Goal: Task Accomplishment & Management: Manage account settings

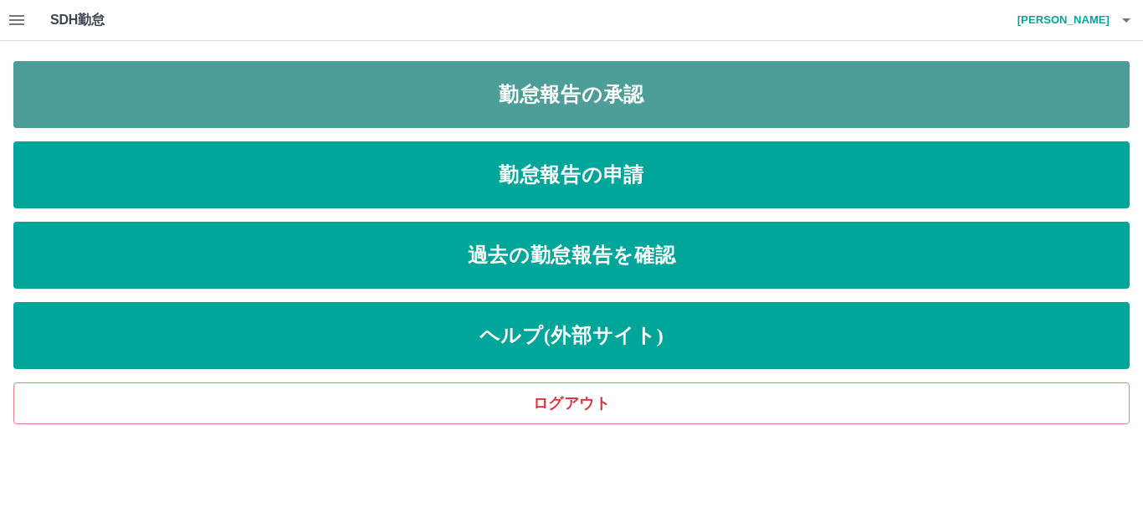
click at [641, 110] on link "勤怠報告の承認" at bounding box center [571, 94] width 1116 height 67
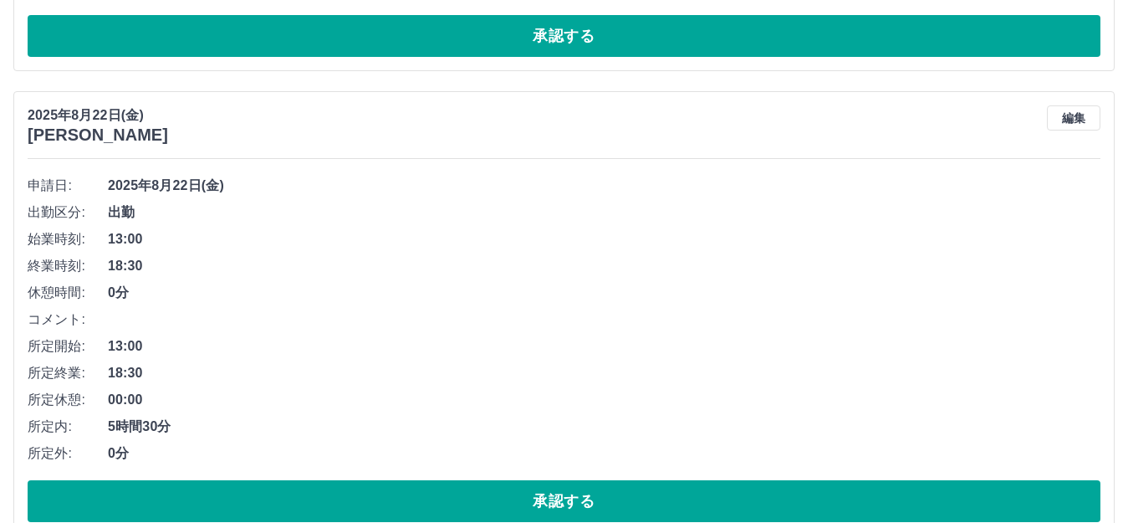
scroll to position [1757, 0]
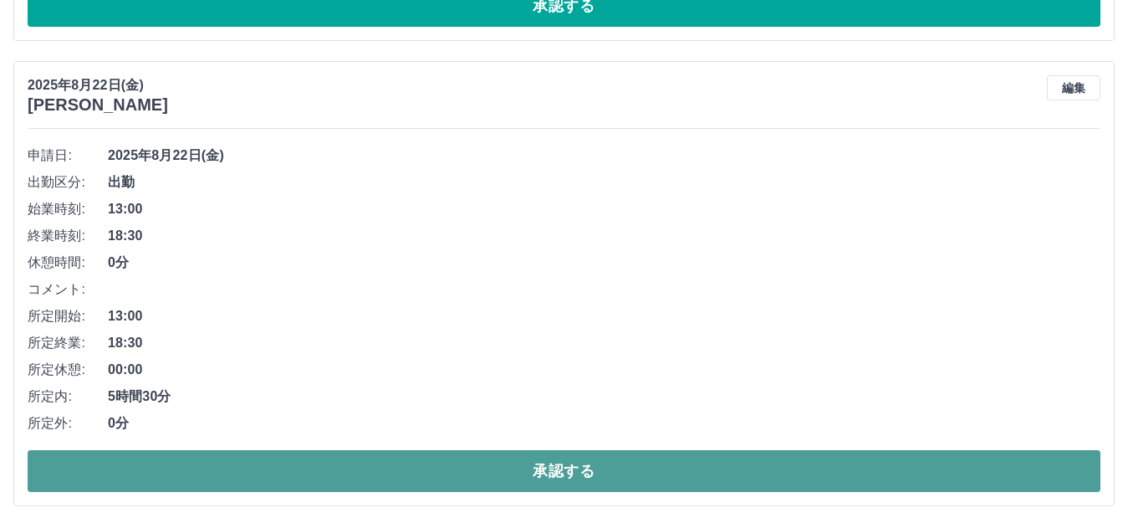
click at [599, 480] on button "承認する" at bounding box center [564, 471] width 1073 height 42
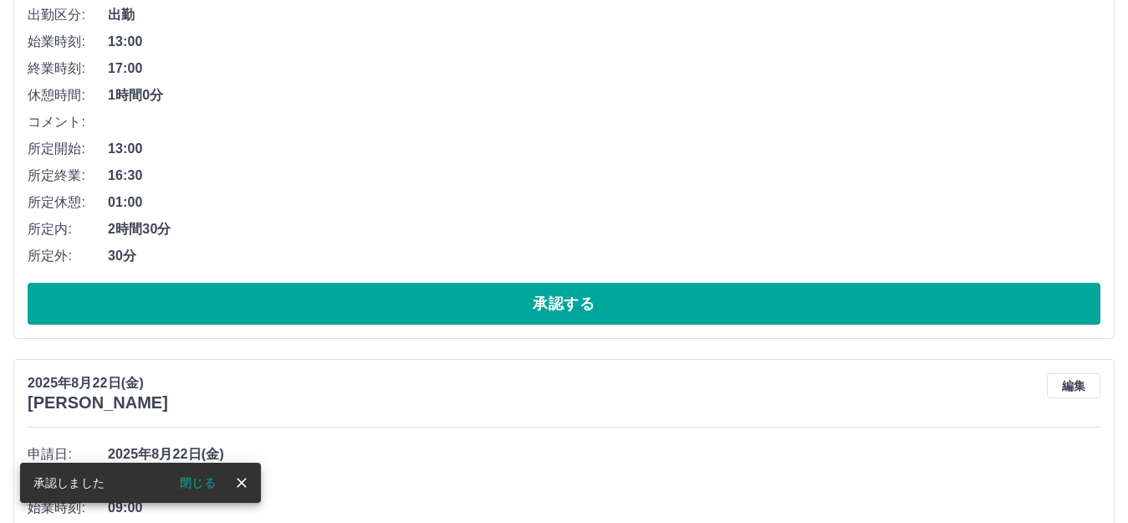
scroll to position [1840, 0]
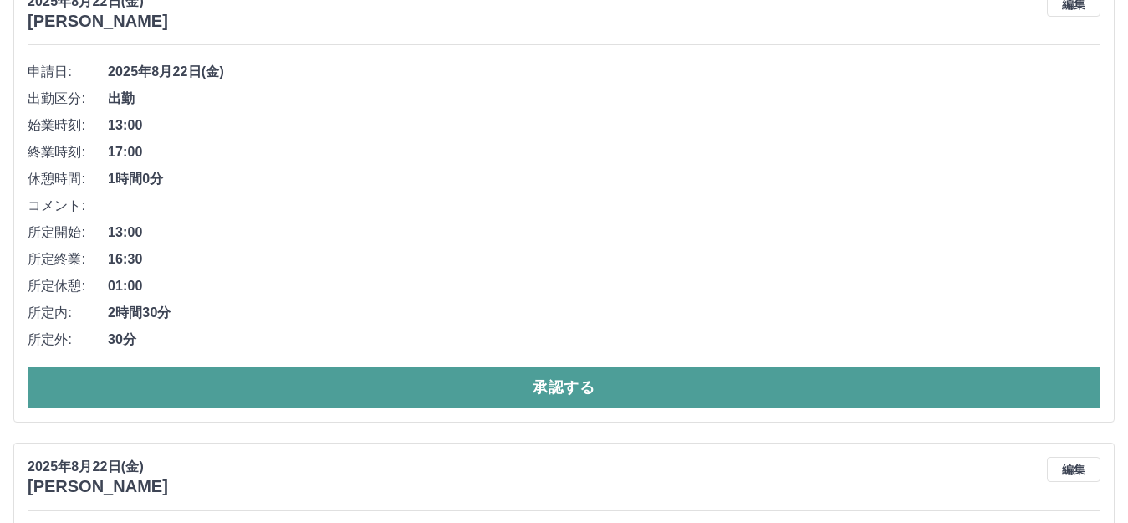
click at [542, 385] on button "承認する" at bounding box center [564, 387] width 1073 height 42
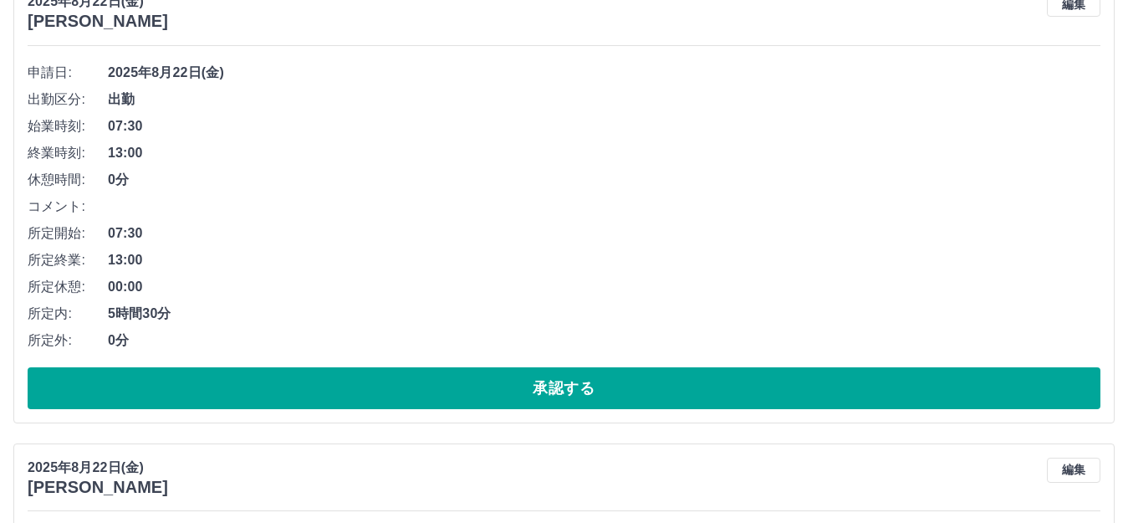
scroll to position [3467, 0]
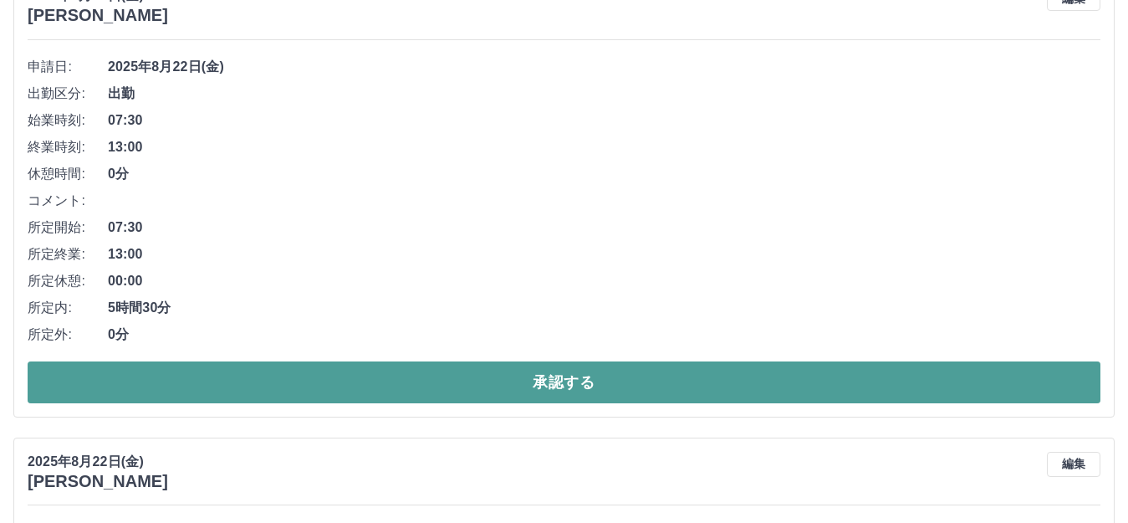
click at [548, 392] on button "承認する" at bounding box center [564, 382] width 1073 height 42
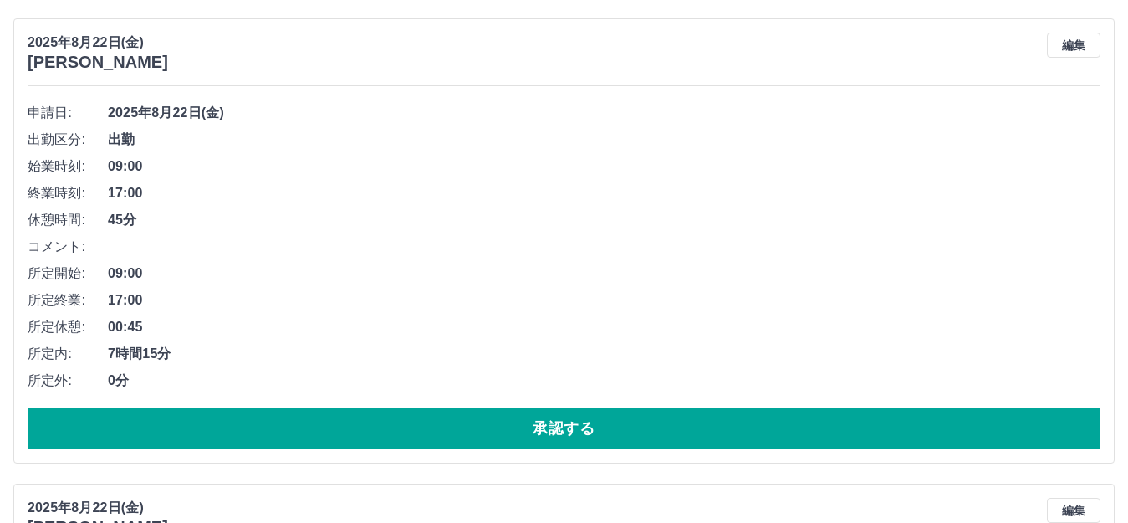
scroll to position [1829, 0]
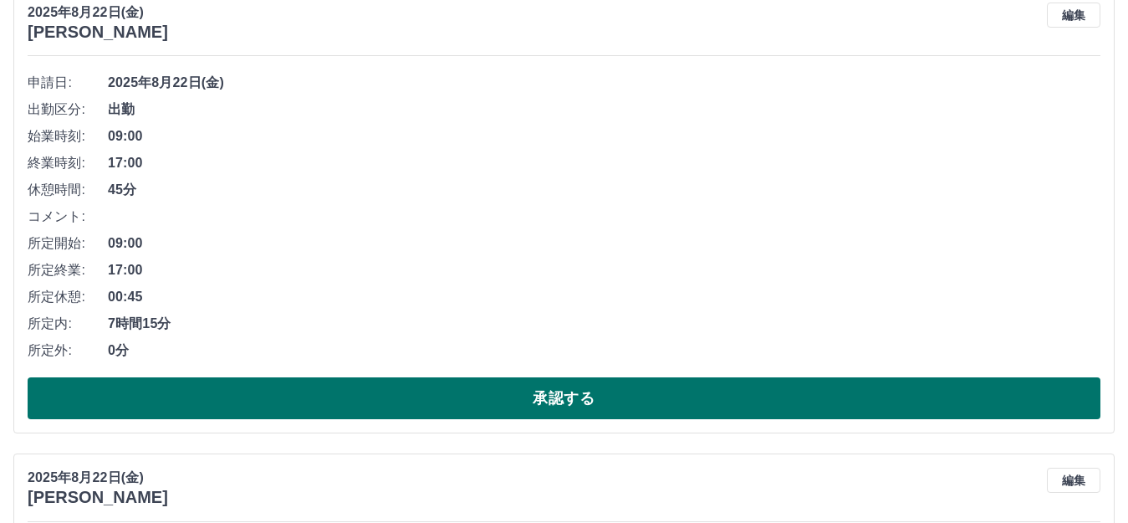
click at [550, 410] on button "承認する" at bounding box center [564, 398] width 1073 height 42
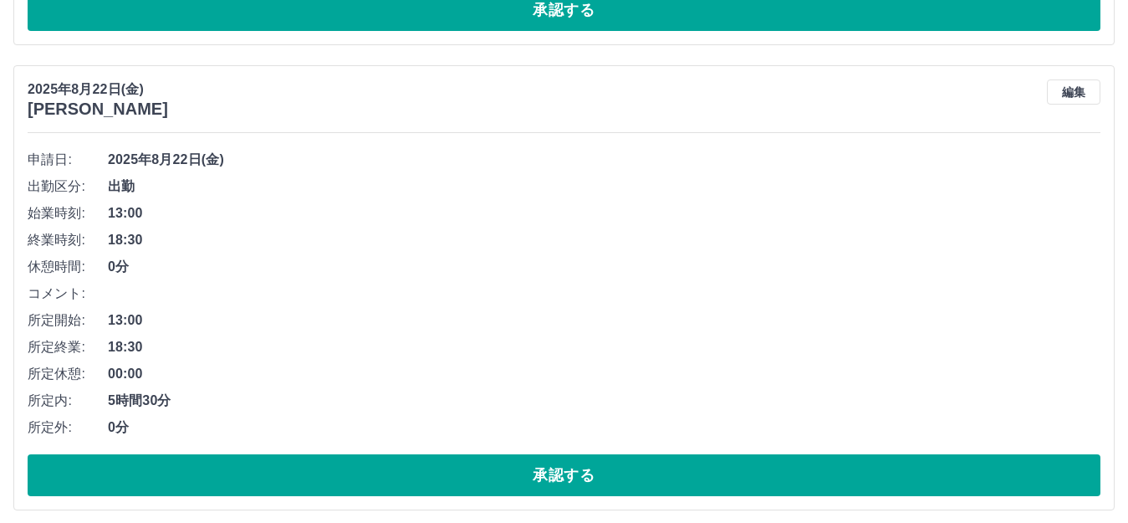
scroll to position [1783, 0]
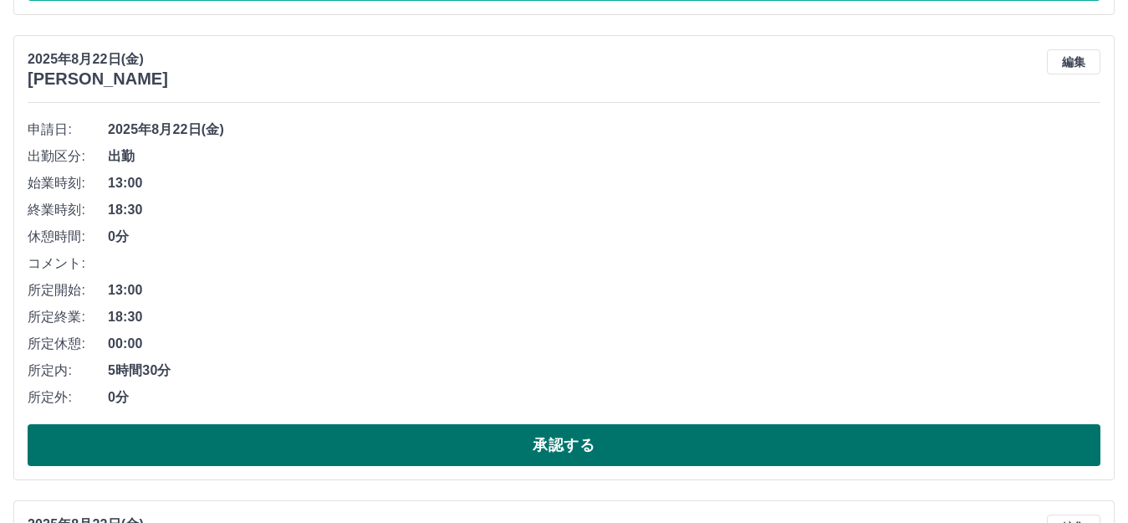
click at [597, 437] on button "承認する" at bounding box center [564, 445] width 1073 height 42
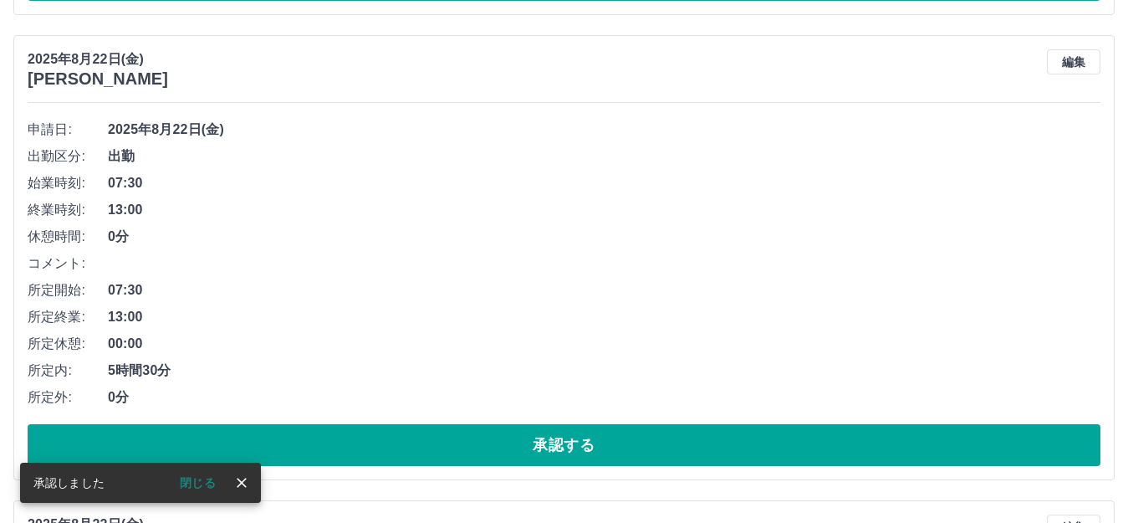
scroll to position [1866, 0]
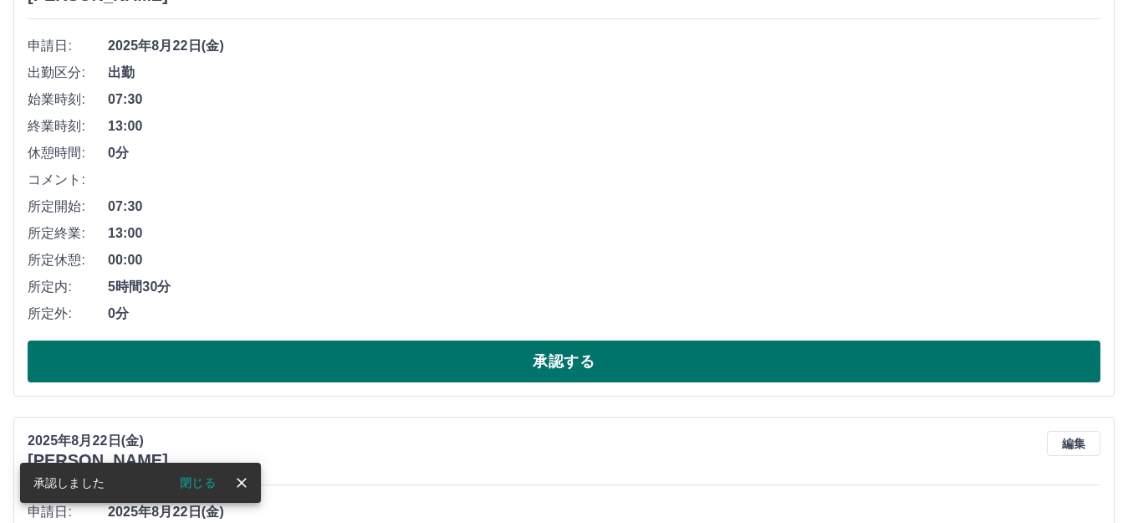
click at [603, 357] on button "承認する" at bounding box center [564, 361] width 1073 height 42
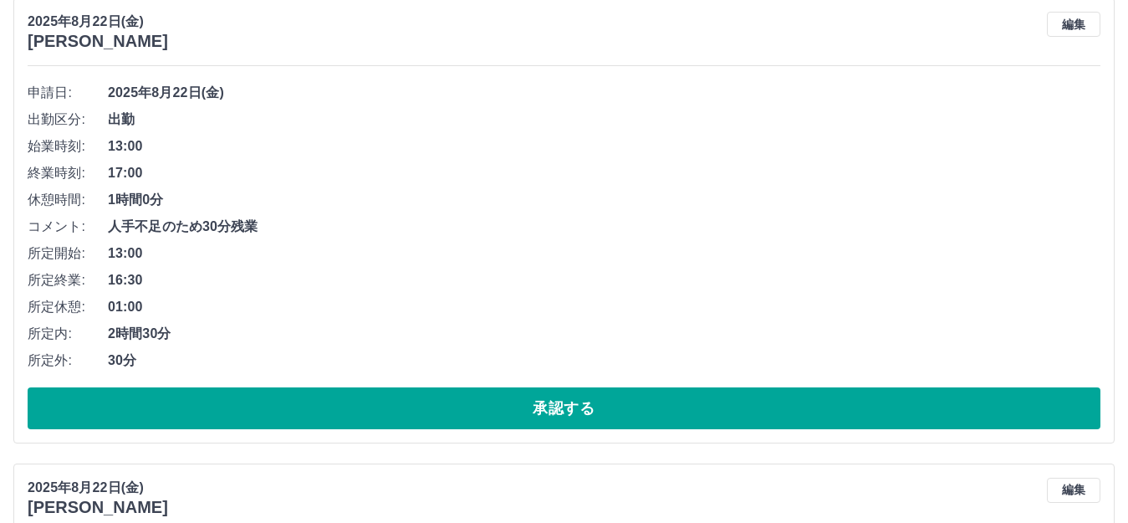
scroll to position [2070, 0]
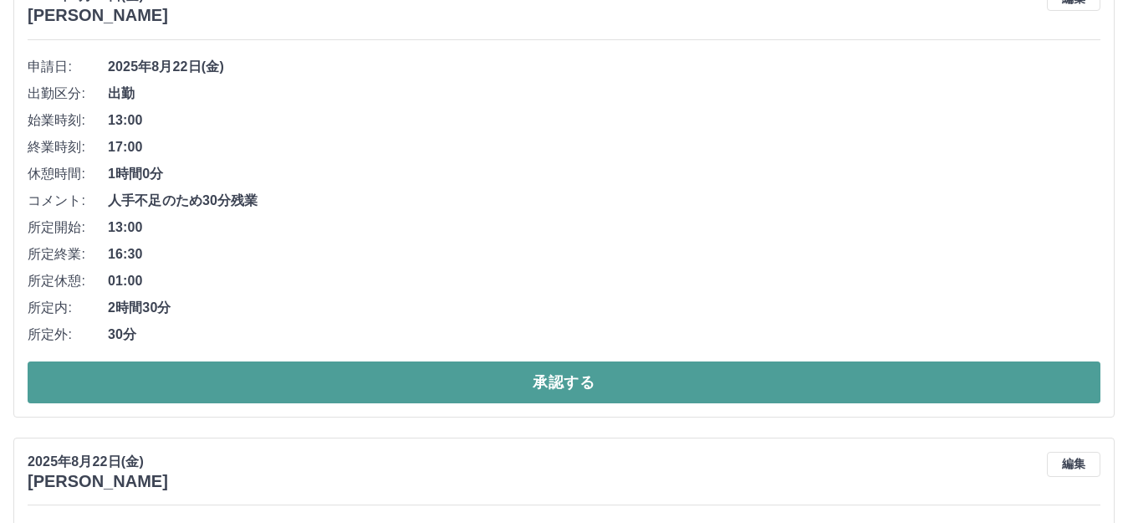
click at [565, 378] on button "承認する" at bounding box center [564, 382] width 1073 height 42
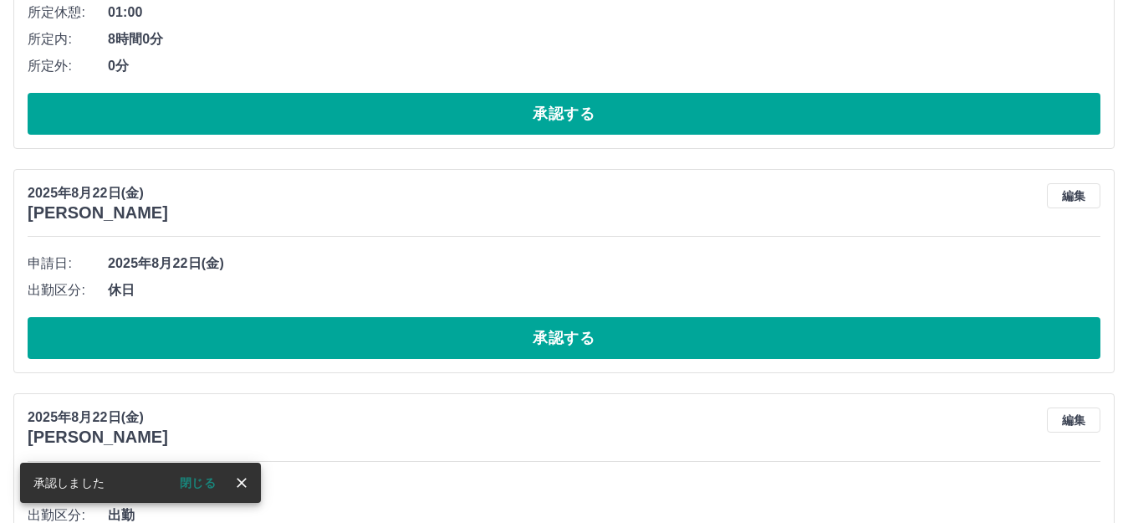
scroll to position [1688, 0]
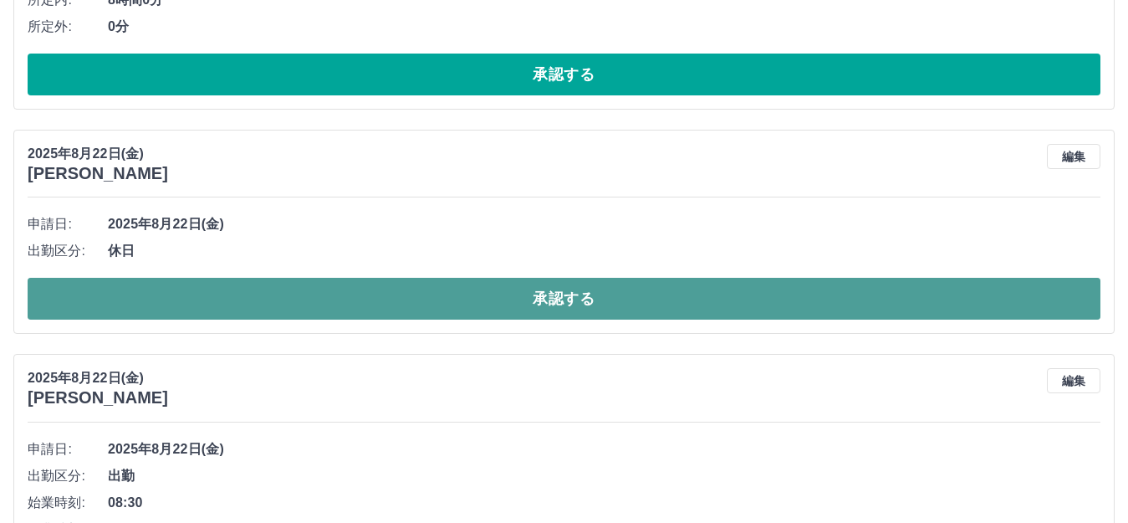
click at [541, 306] on button "承認する" at bounding box center [564, 299] width 1073 height 42
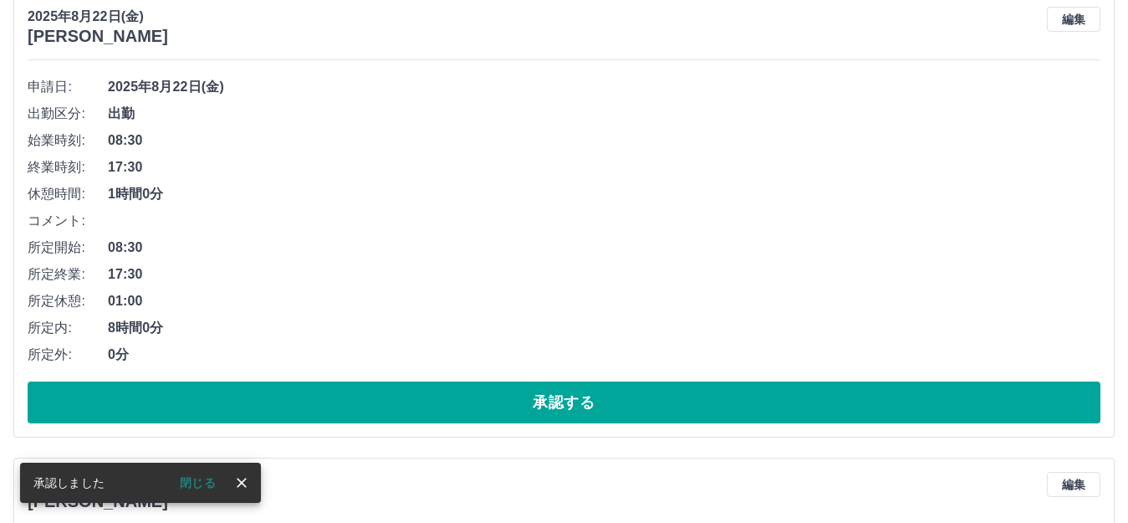
scroll to position [1855, 0]
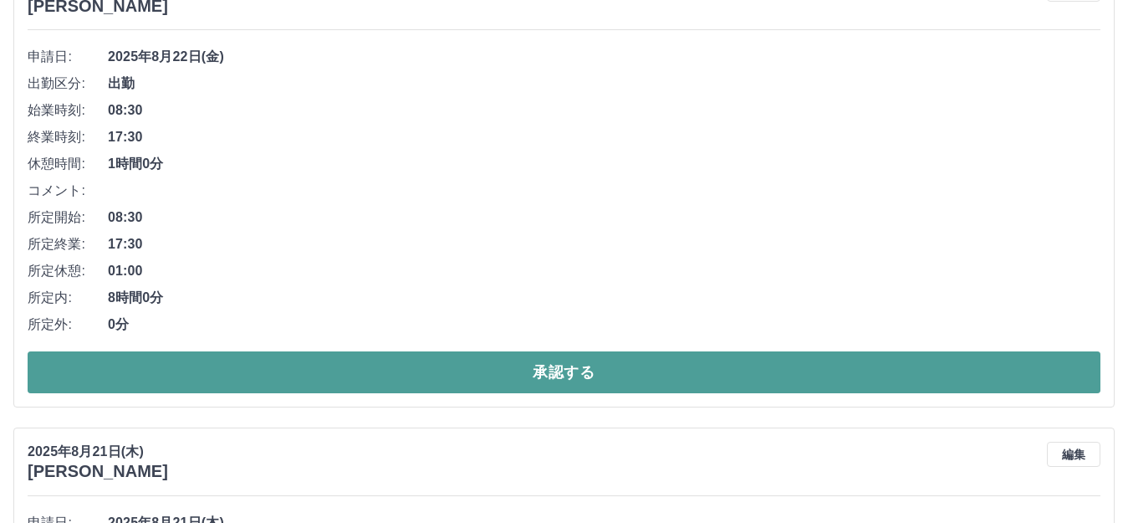
click at [541, 371] on button "承認する" at bounding box center [564, 372] width 1073 height 42
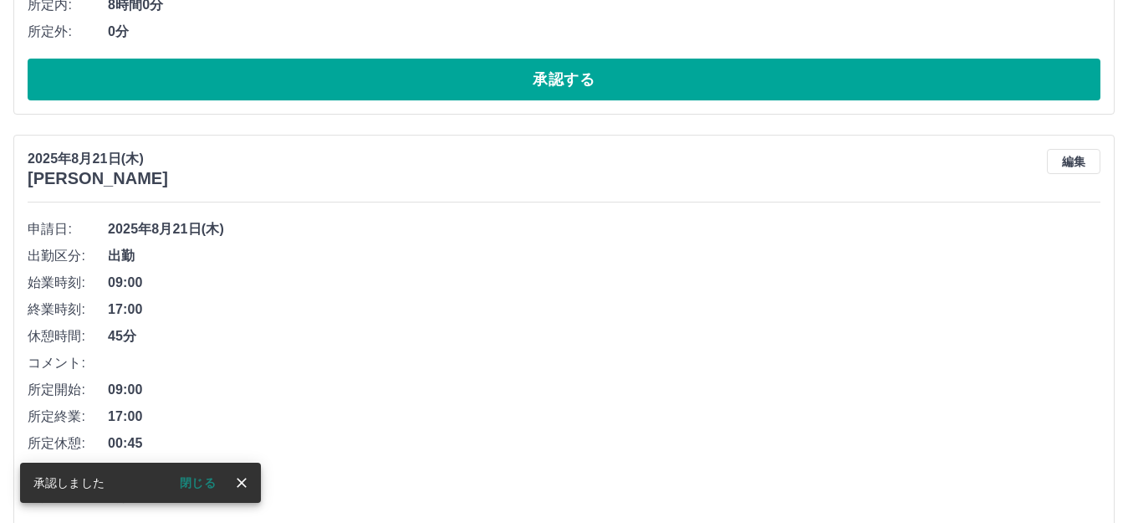
scroll to position [1725, 0]
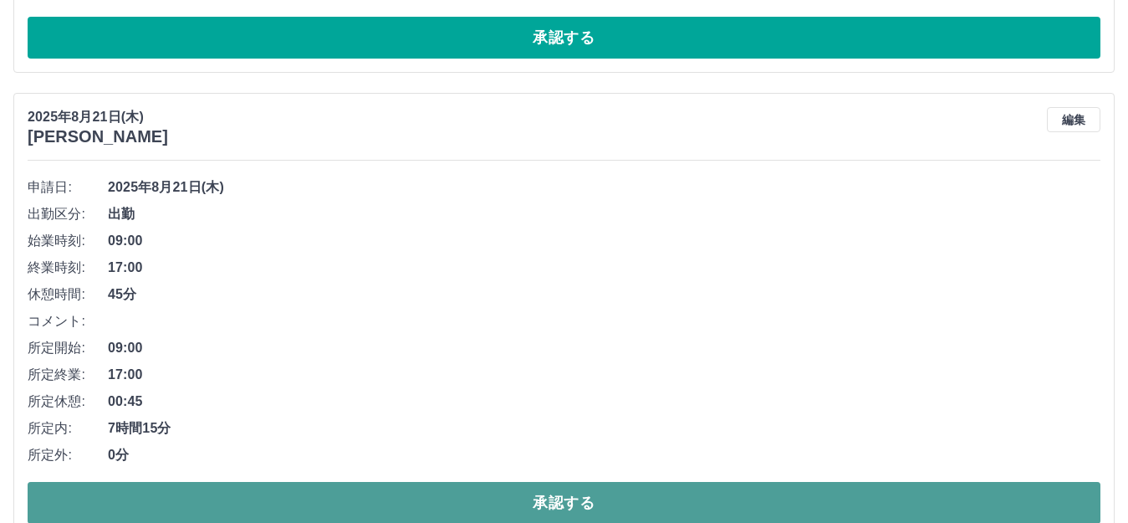
click at [550, 495] on button "承認する" at bounding box center [564, 503] width 1073 height 42
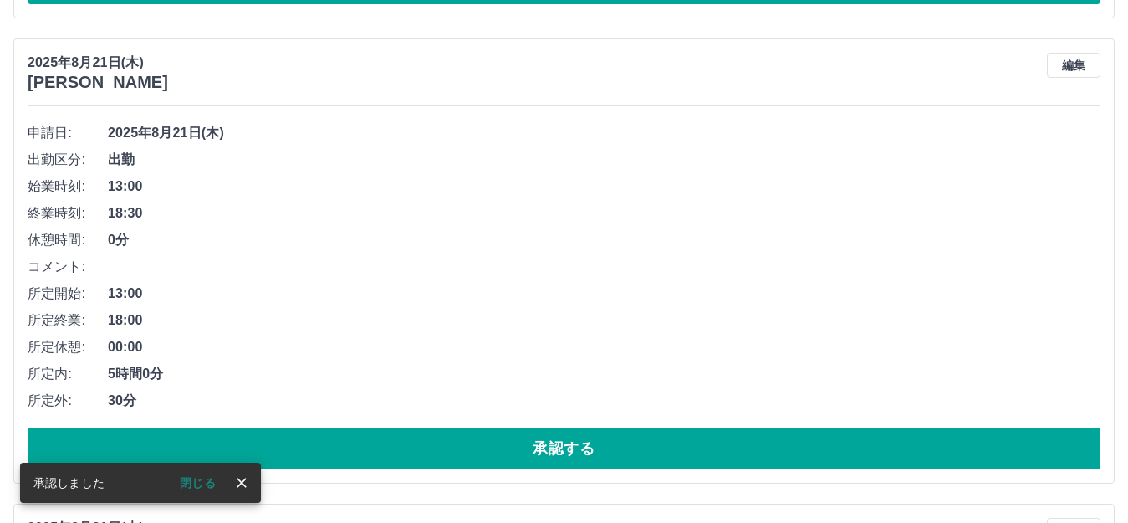
scroll to position [1809, 0]
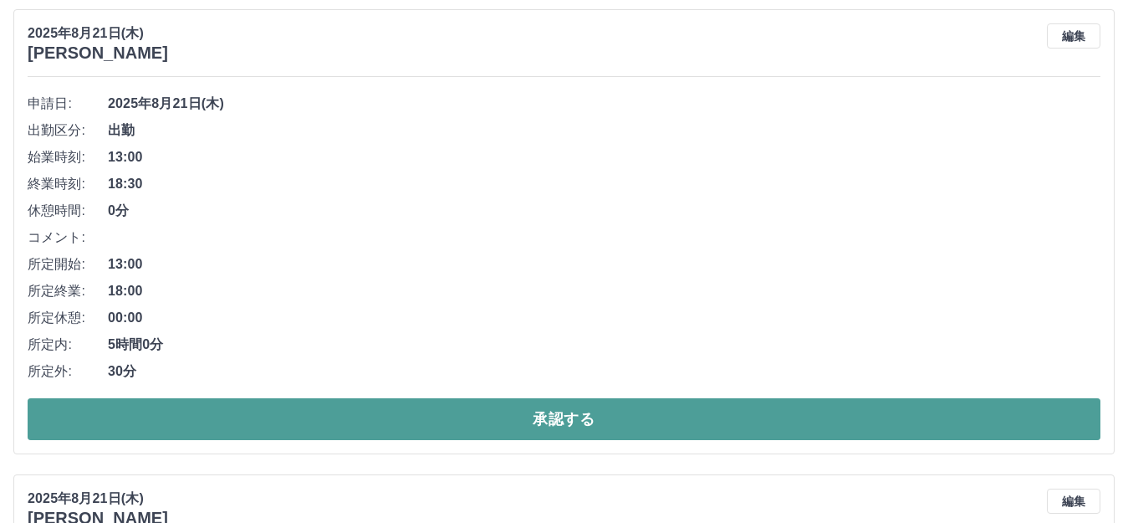
click at [618, 417] on button "承認する" at bounding box center [564, 419] width 1073 height 42
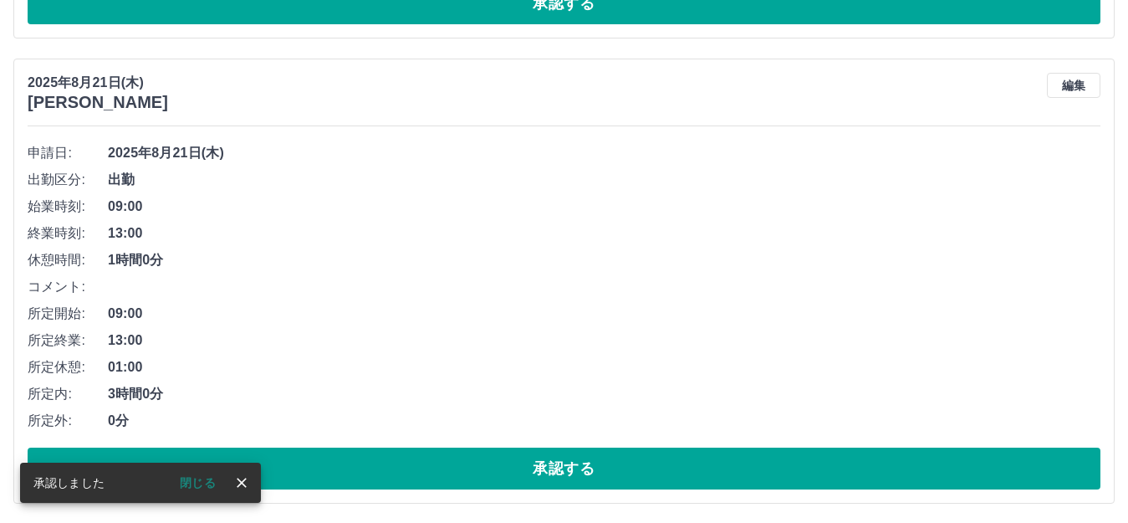
scroll to position [1762, 0]
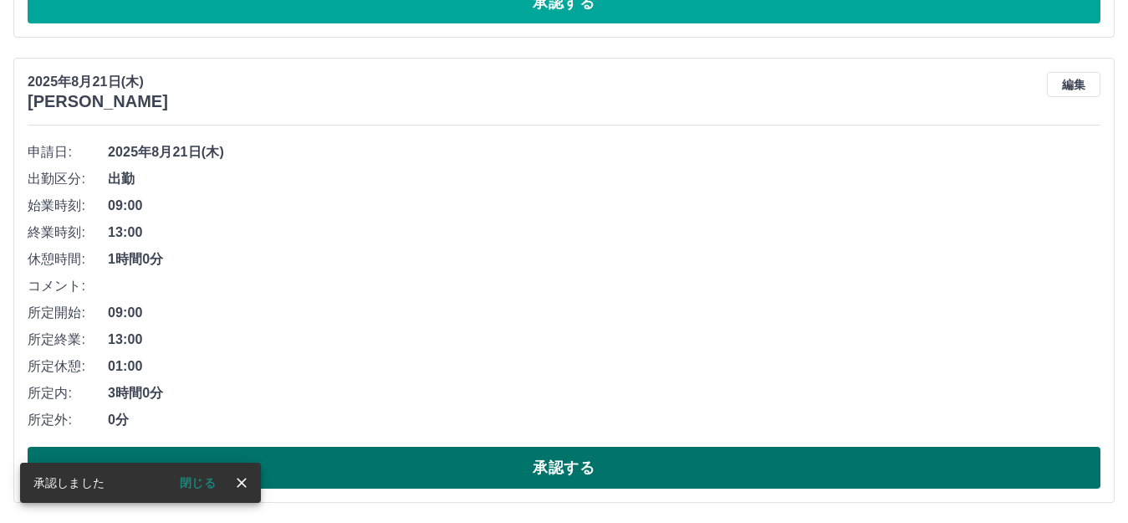
click at [606, 474] on button "承認する" at bounding box center [564, 468] width 1073 height 42
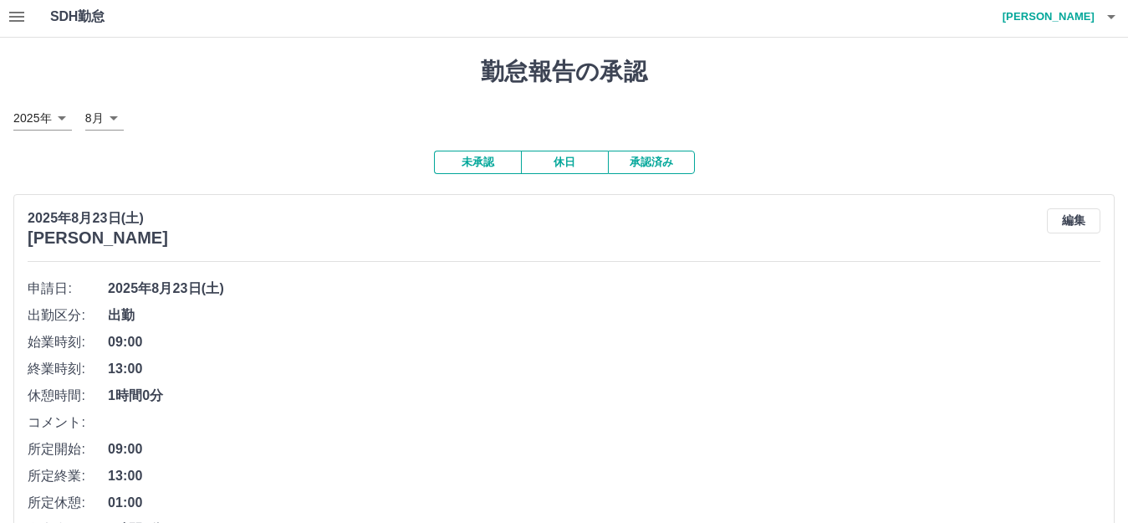
scroll to position [0, 0]
